Goal: Task Accomplishment & Management: Manage account settings

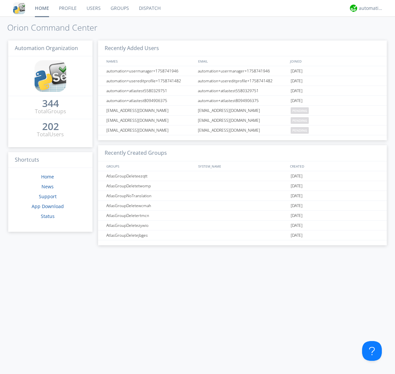
click at [119, 8] on link "Groups" at bounding box center [120, 8] width 28 height 16
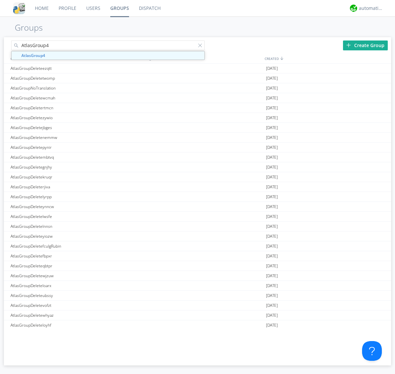
type input "AtlasGroup4"
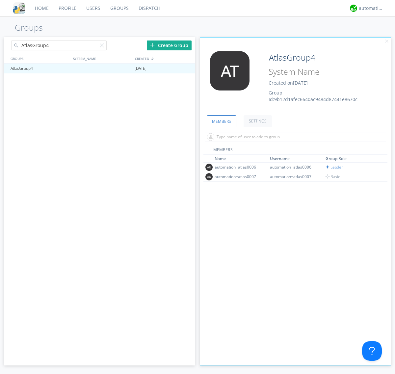
click at [257, 121] on link "SETTINGS" at bounding box center [258, 121] width 28 height 12
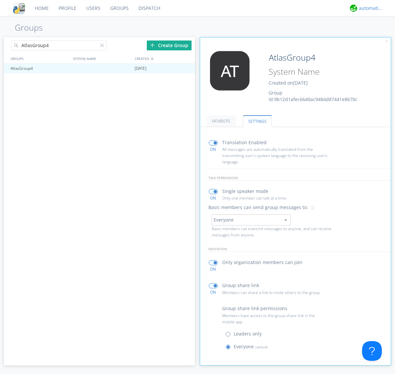
click at [370, 8] on div "automation+atlas" at bounding box center [371, 8] width 25 height 7
